Goal: Find specific page/section: Find specific page/section

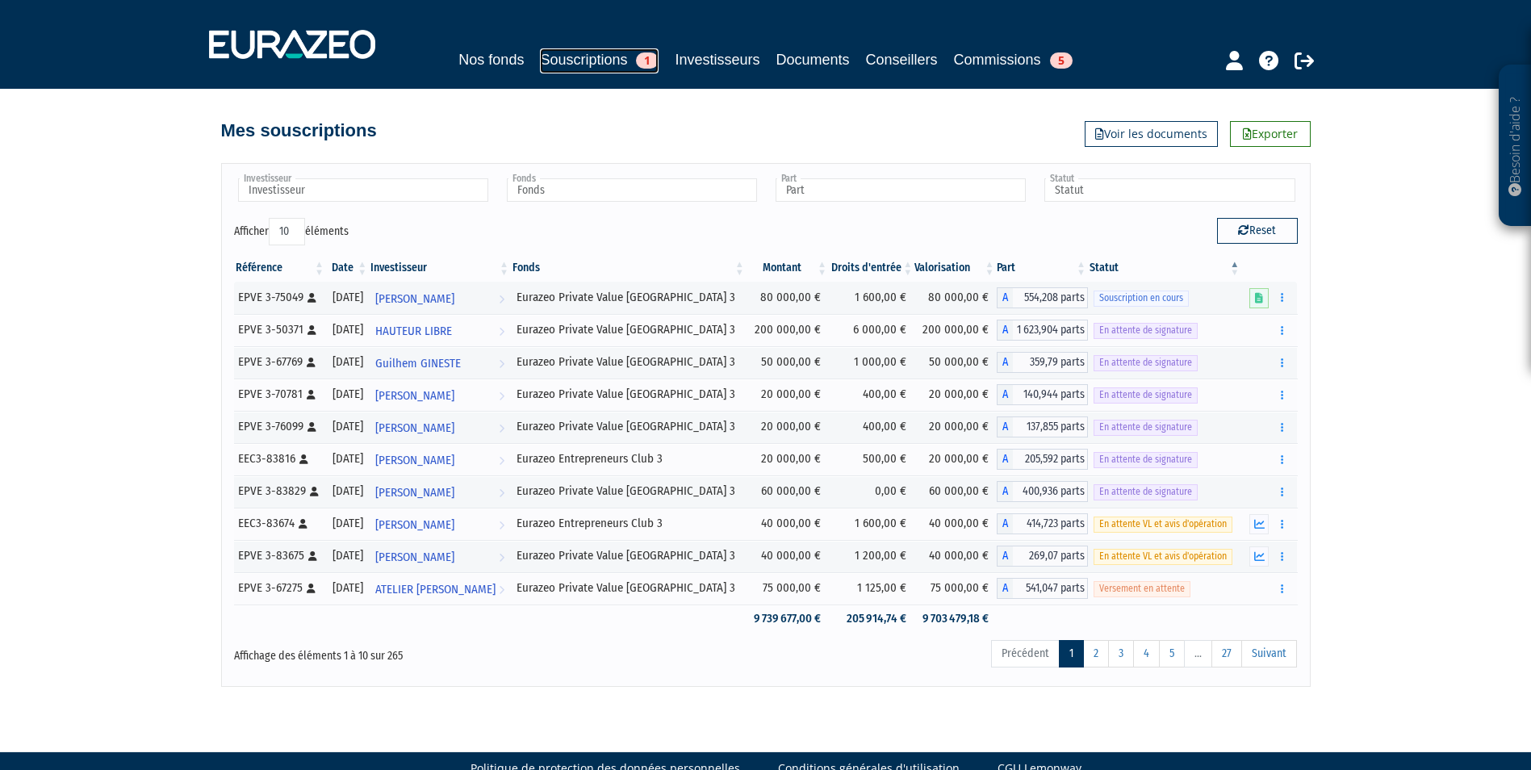
click at [561, 52] on link "Souscriptions 1" at bounding box center [599, 60] width 119 height 25
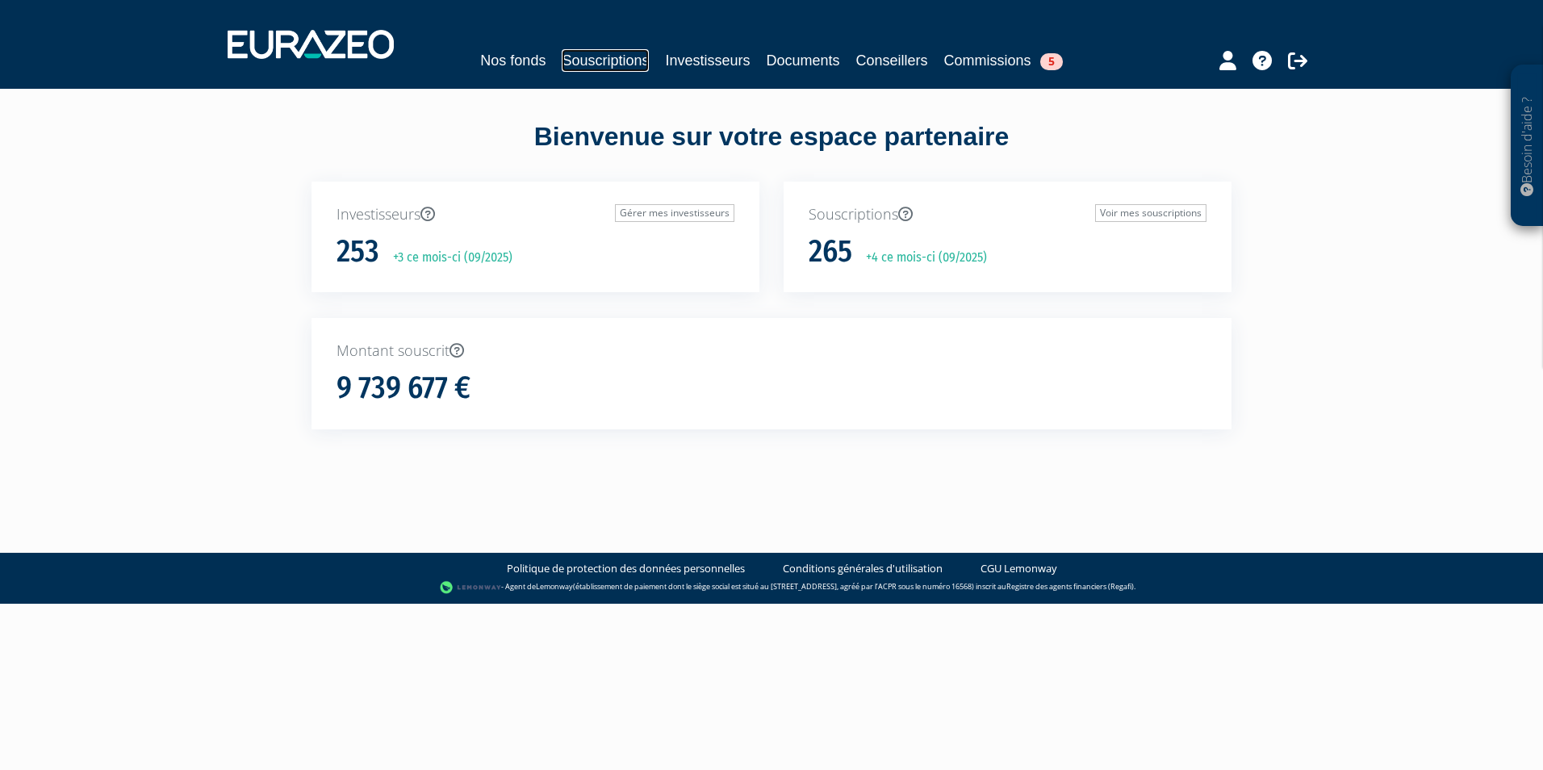
click at [596, 52] on link "Souscriptions" at bounding box center [605, 60] width 87 height 23
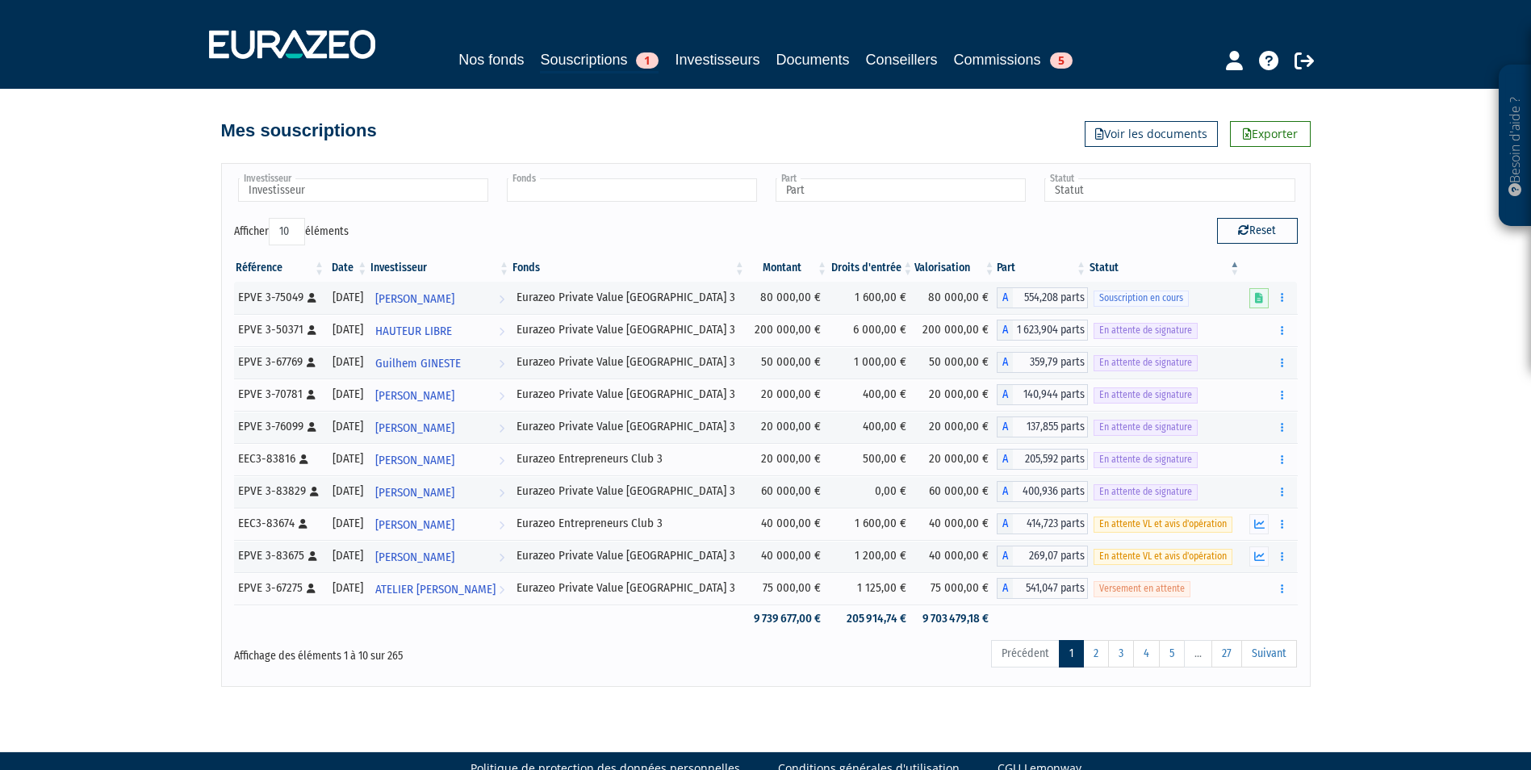
click at [645, 201] on input "text" at bounding box center [632, 189] width 250 height 23
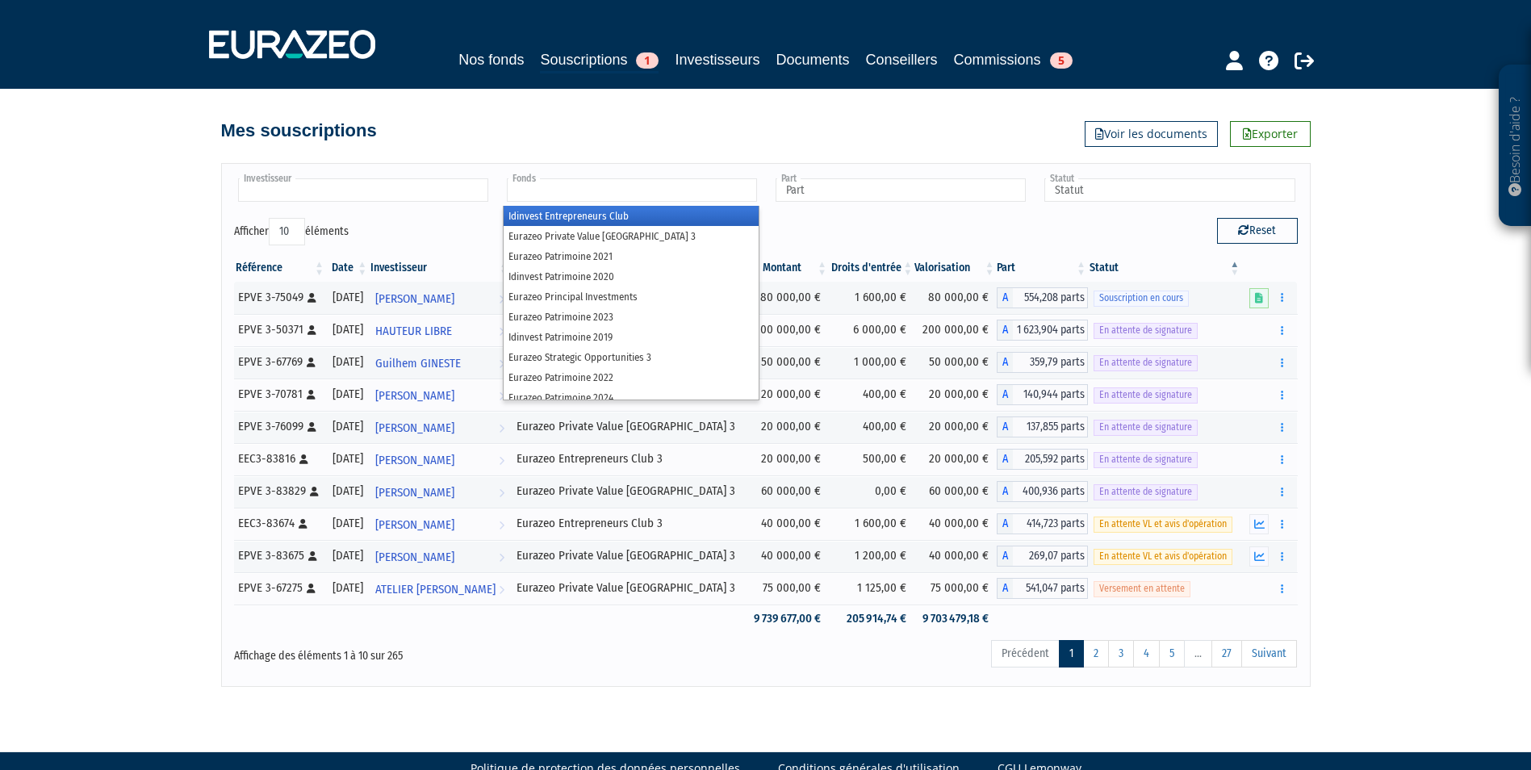
click at [289, 183] on input "text" at bounding box center [363, 189] width 250 height 23
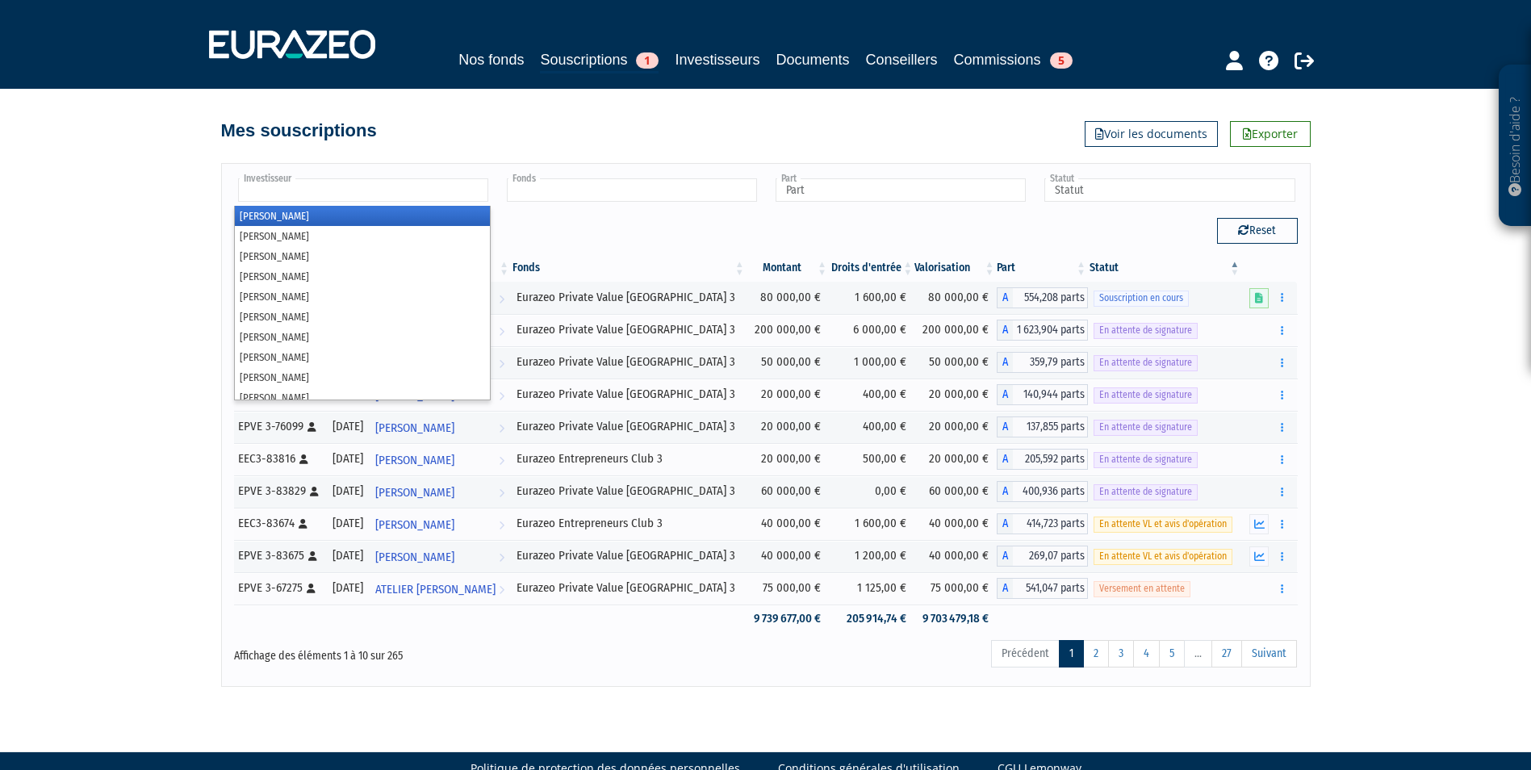
type input "Fonds"
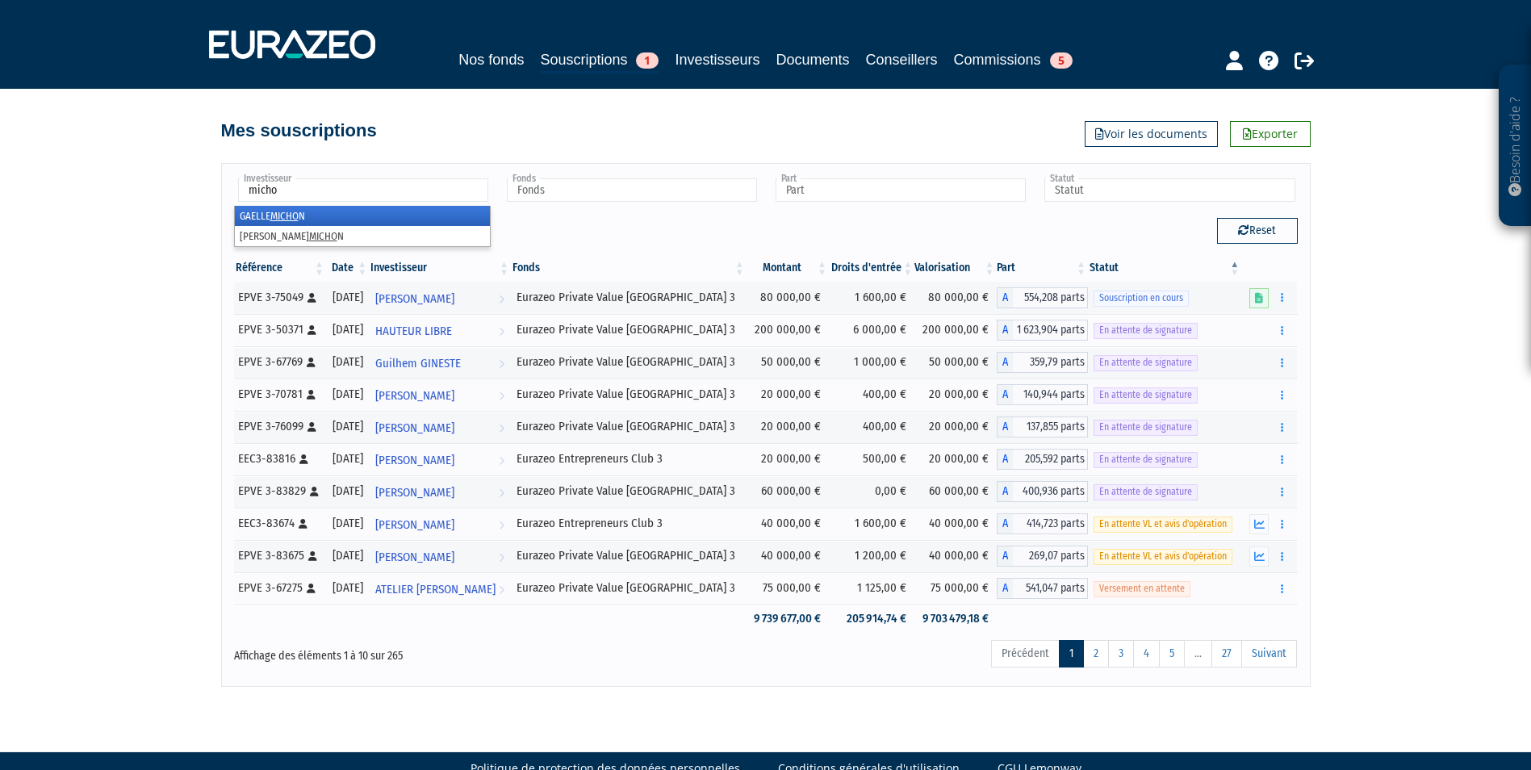
type input "micho"
click at [303, 224] on li "[PERSON_NAME]" at bounding box center [362, 216] width 255 height 20
